Goal: Find contact information: Find contact information

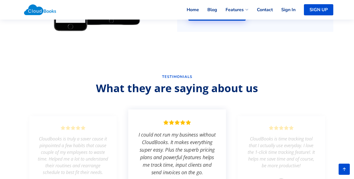
scroll to position [1361, 0]
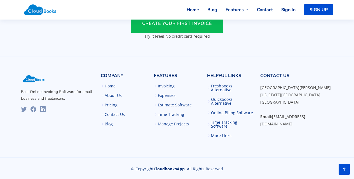
click at [314, 76] on div "Best Online Invoicing Software for small business and freelancers. Company Home…" at bounding box center [177, 108] width 319 height 82
click at [110, 117] on link "Contact Us" at bounding box center [115, 115] width 20 height 4
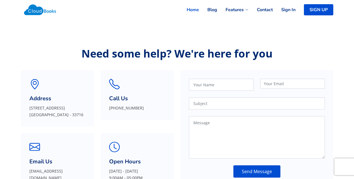
click at [195, 10] on link "Home" at bounding box center [188, 10] width 21 height 12
